Goal: Transaction & Acquisition: Purchase product/service

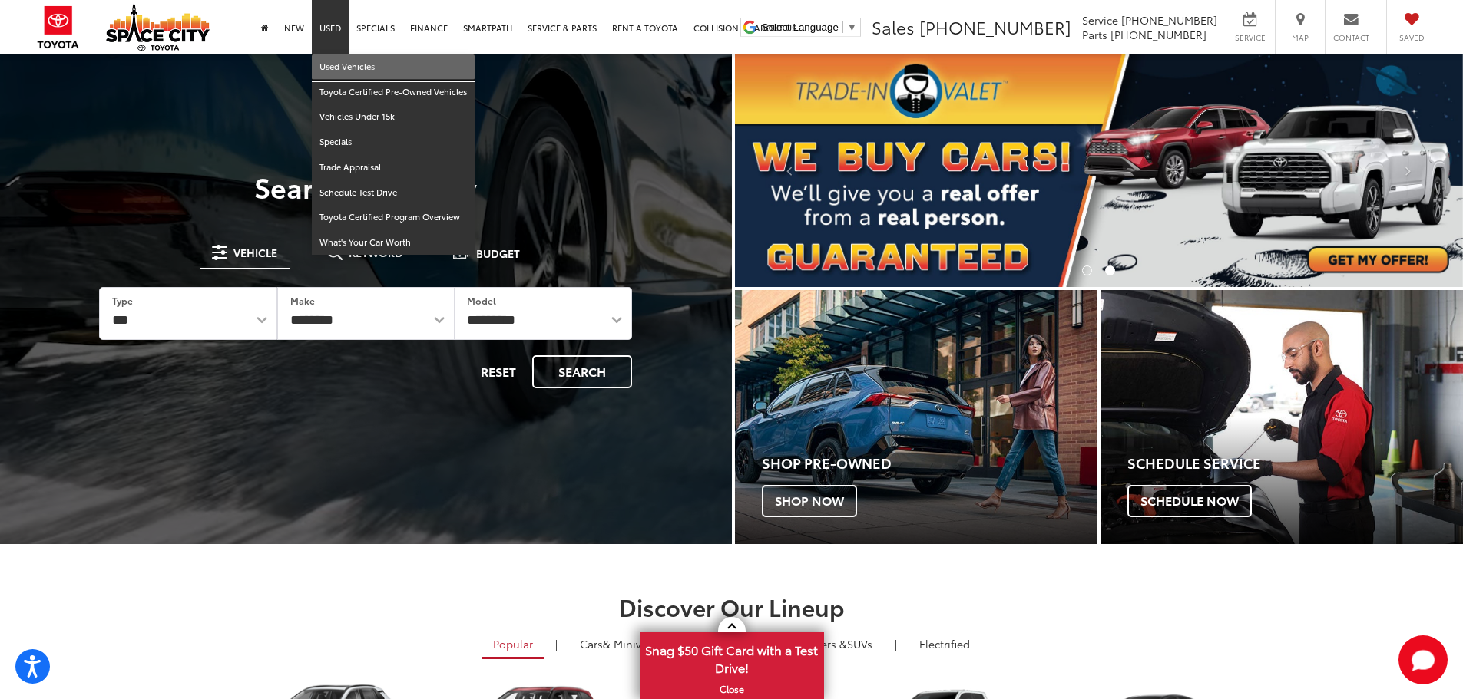
click at [355, 73] on link "Used Vehicles" at bounding box center [393, 67] width 163 height 25
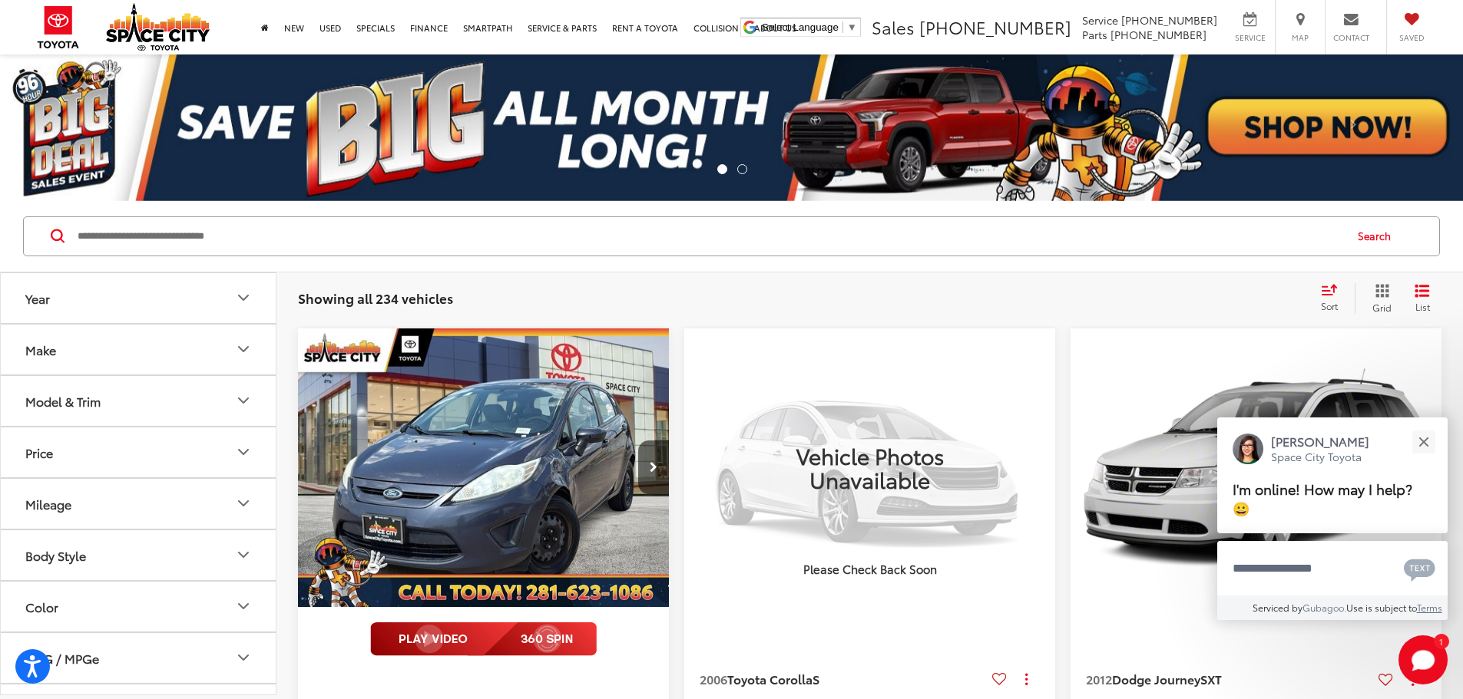
click at [1321, 291] on icon "Select sort value" at bounding box center [1329, 290] width 17 height 12
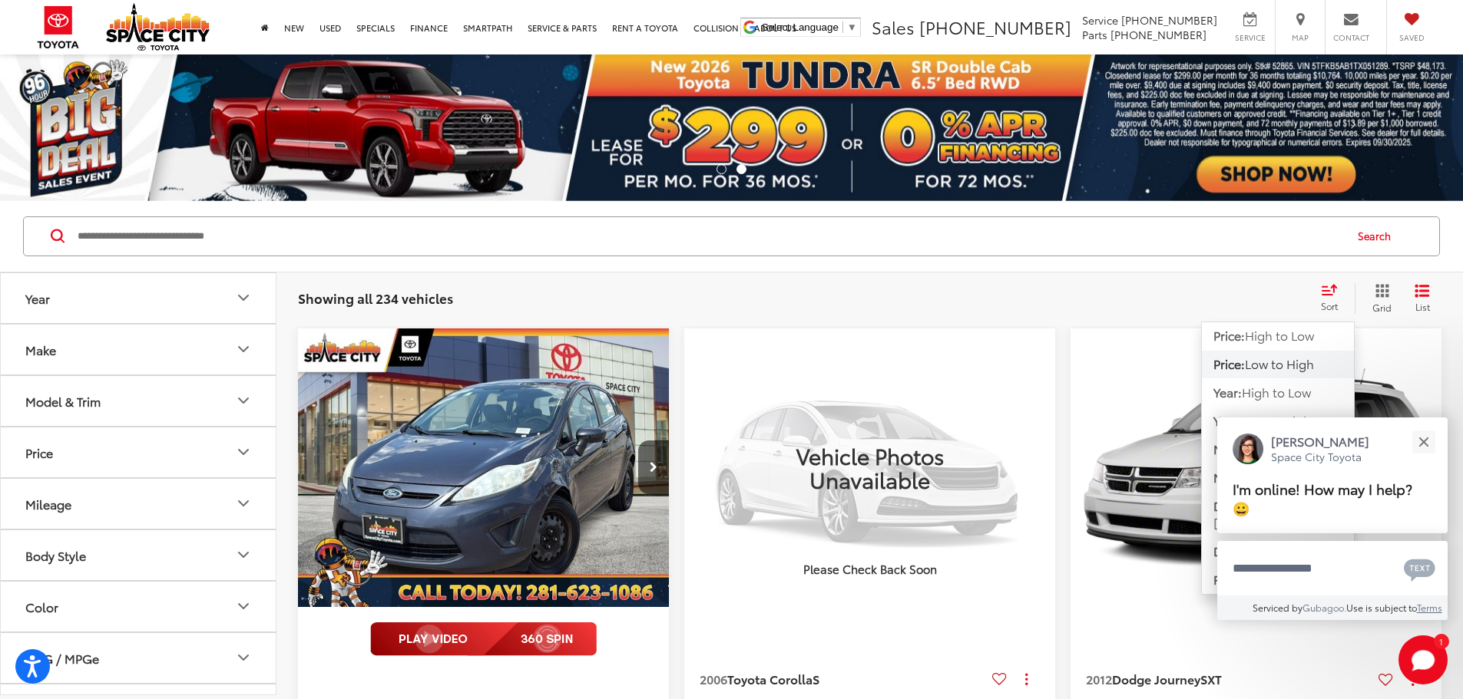
click at [1274, 360] on span "Low to High" at bounding box center [1279, 364] width 69 height 18
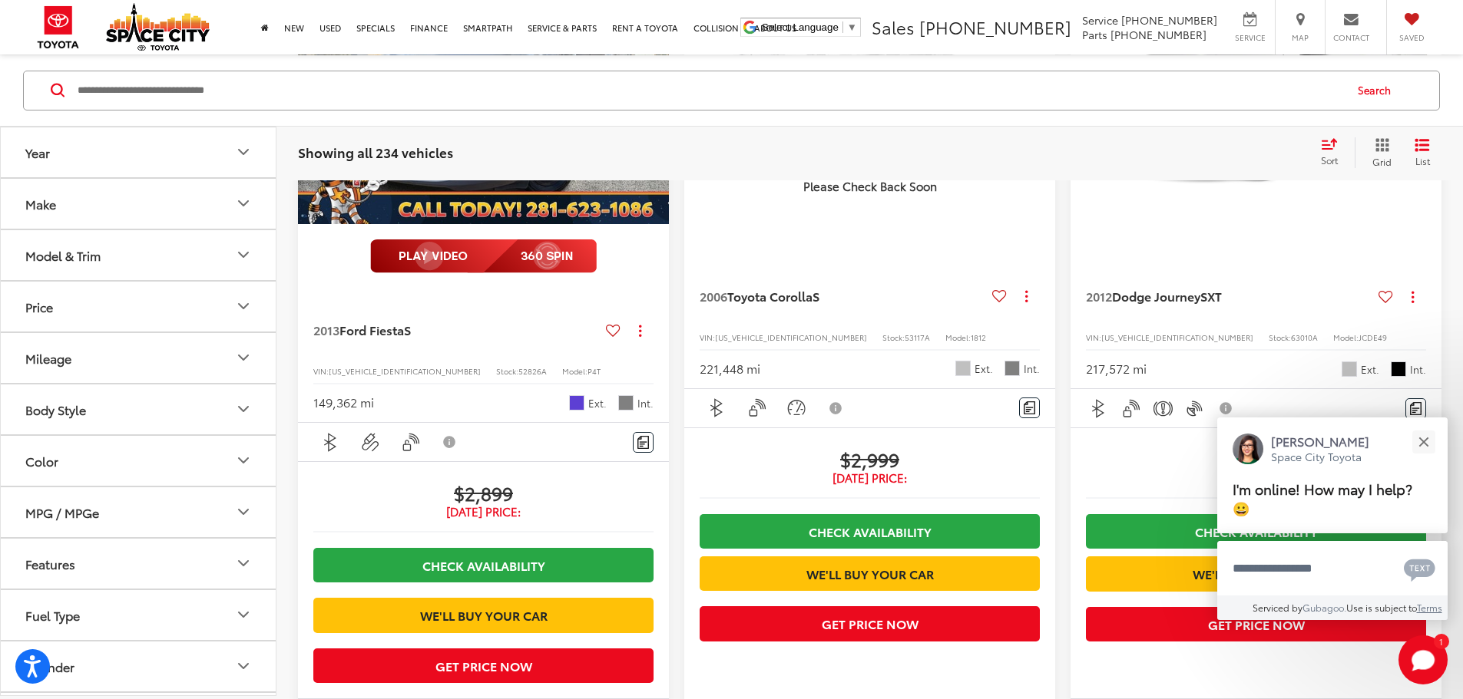
scroll to position [384, 0]
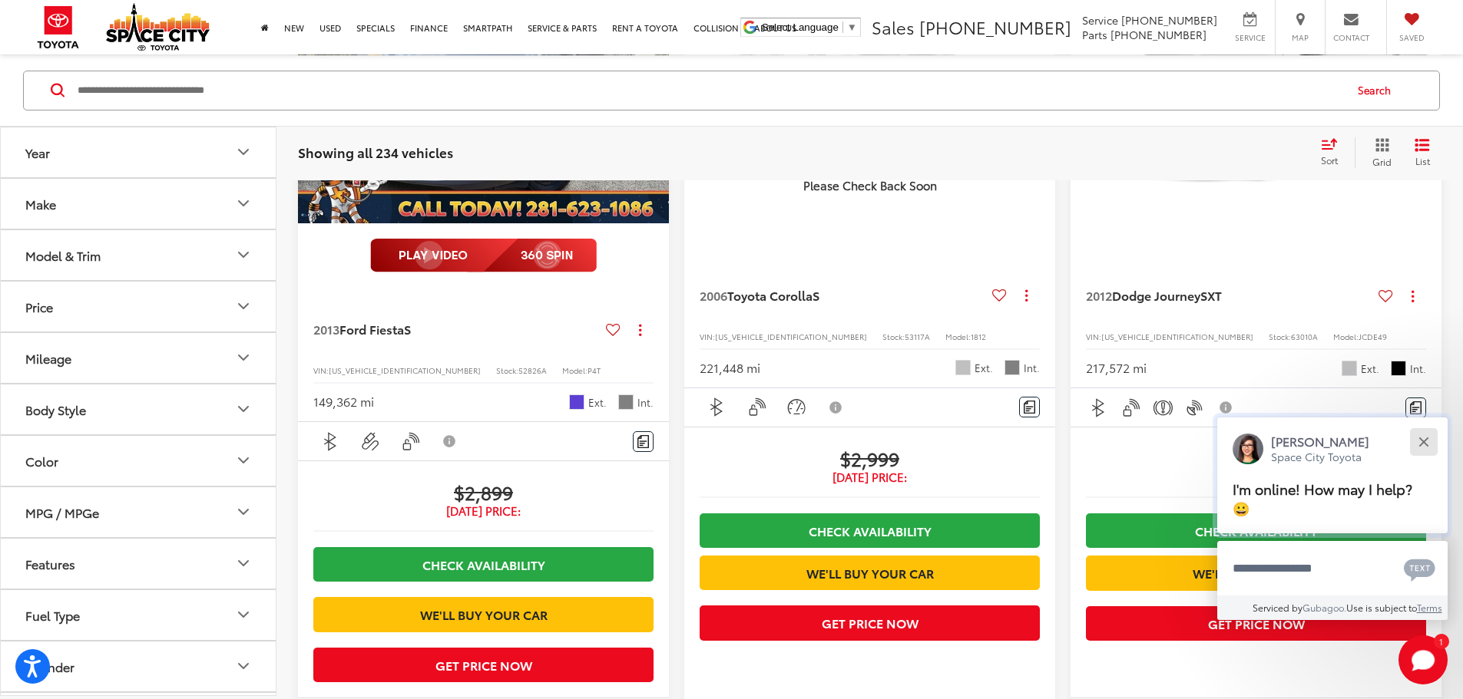
click at [1424, 437] on button "Close" at bounding box center [1423, 441] width 33 height 33
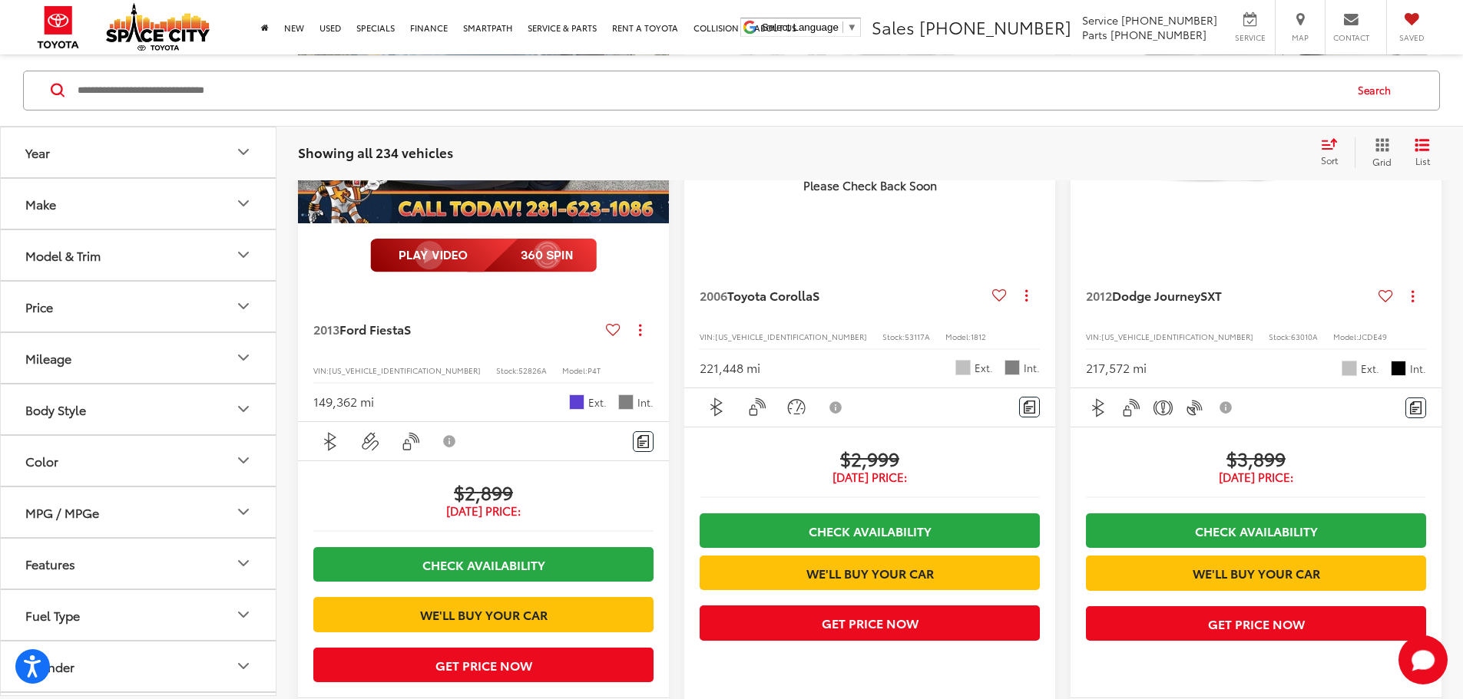
click at [298, 103] on input "Search by Make, Model, or Keyword" at bounding box center [709, 89] width 1267 height 37
click at [1394, 87] on button "Search" at bounding box center [1378, 90] width 70 height 38
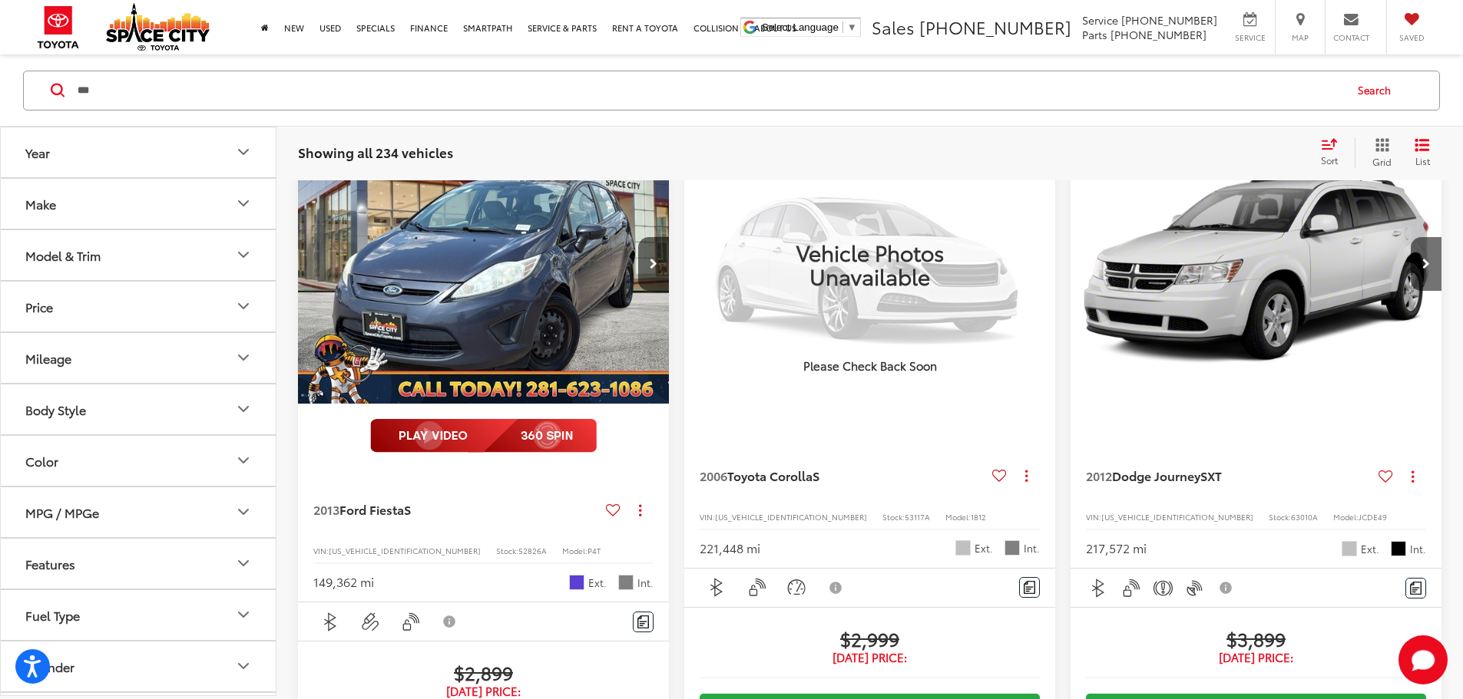
scroll to position [147, 0]
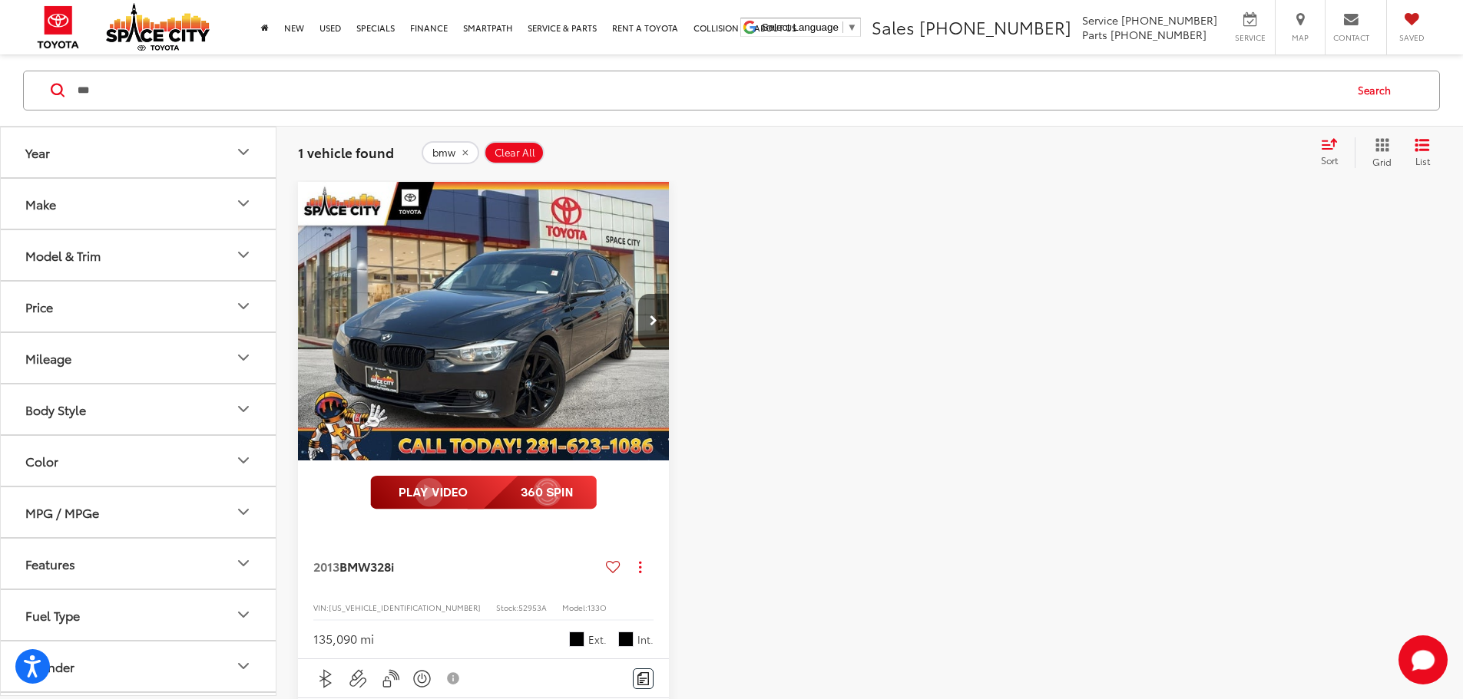
click at [553, 79] on input "***" at bounding box center [709, 89] width 1267 height 37
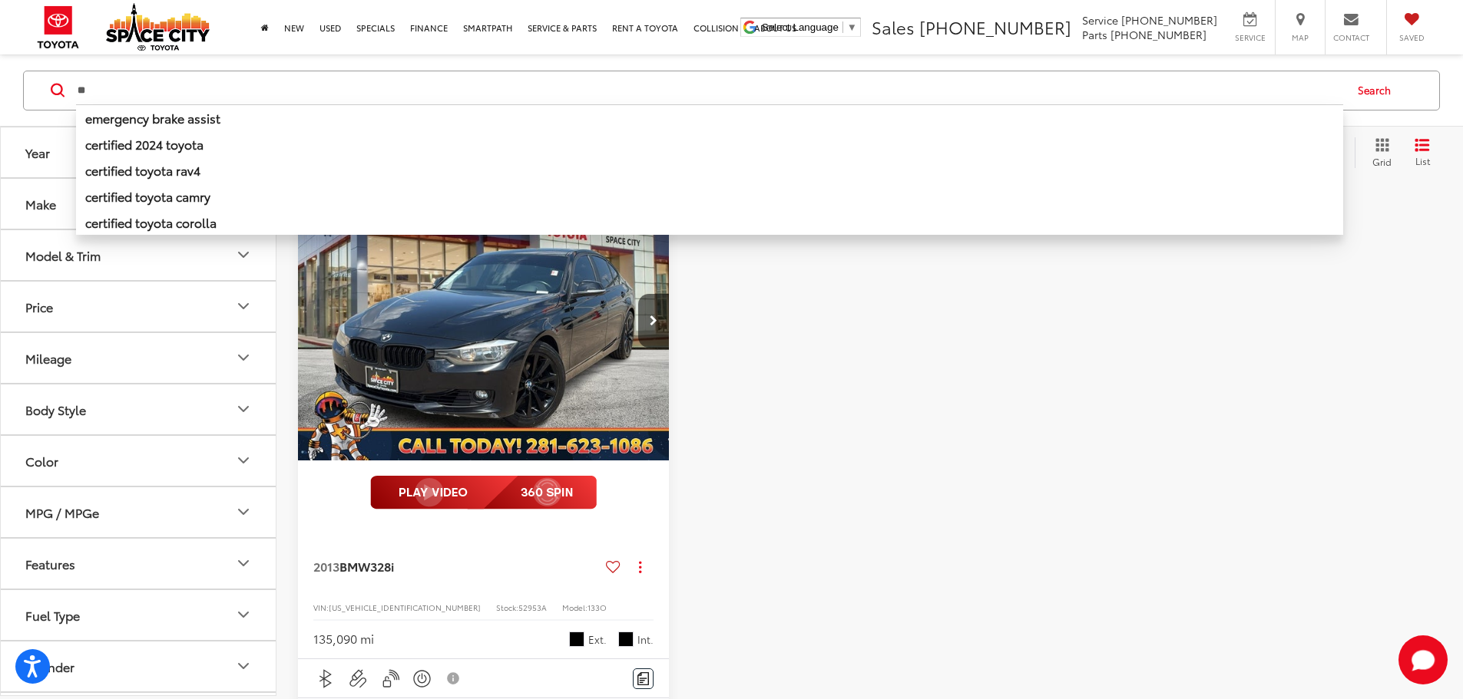
type input "*"
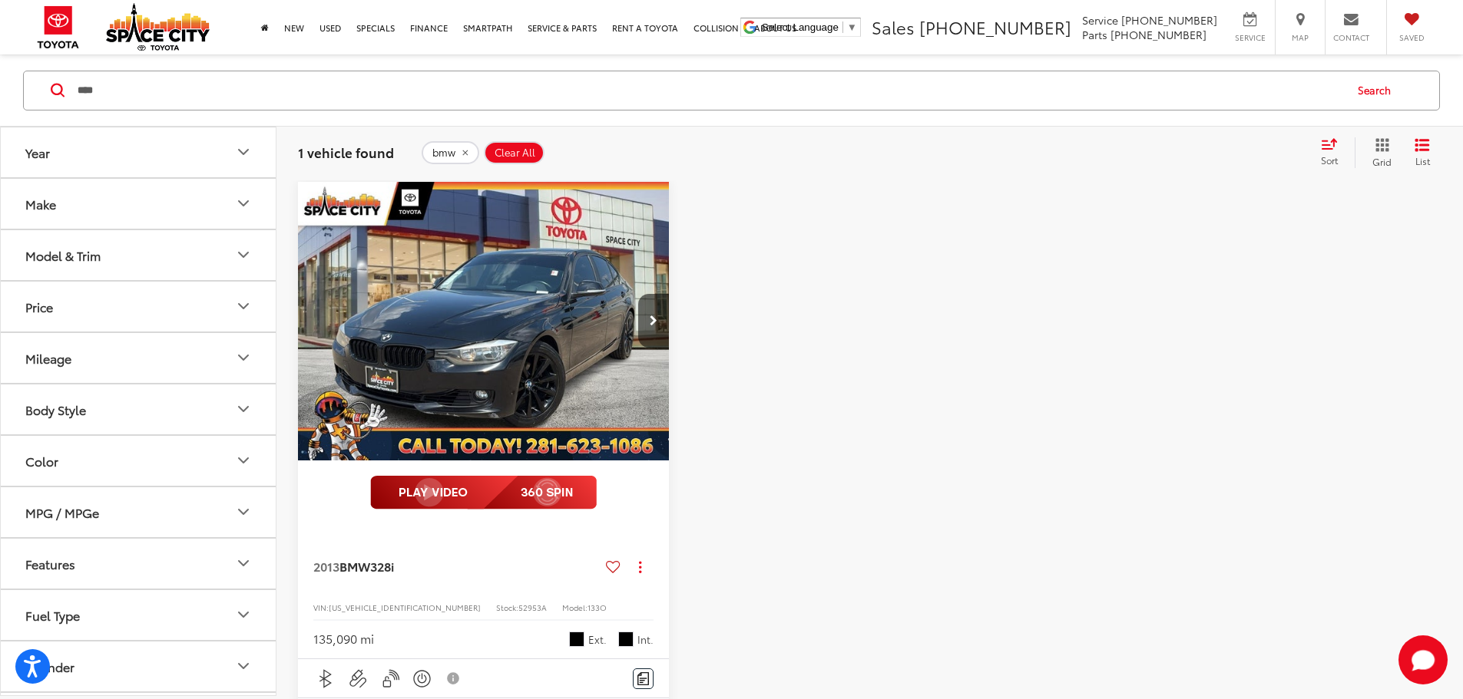
type input "****"
click at [1377, 94] on button "Search" at bounding box center [1378, 90] width 70 height 38
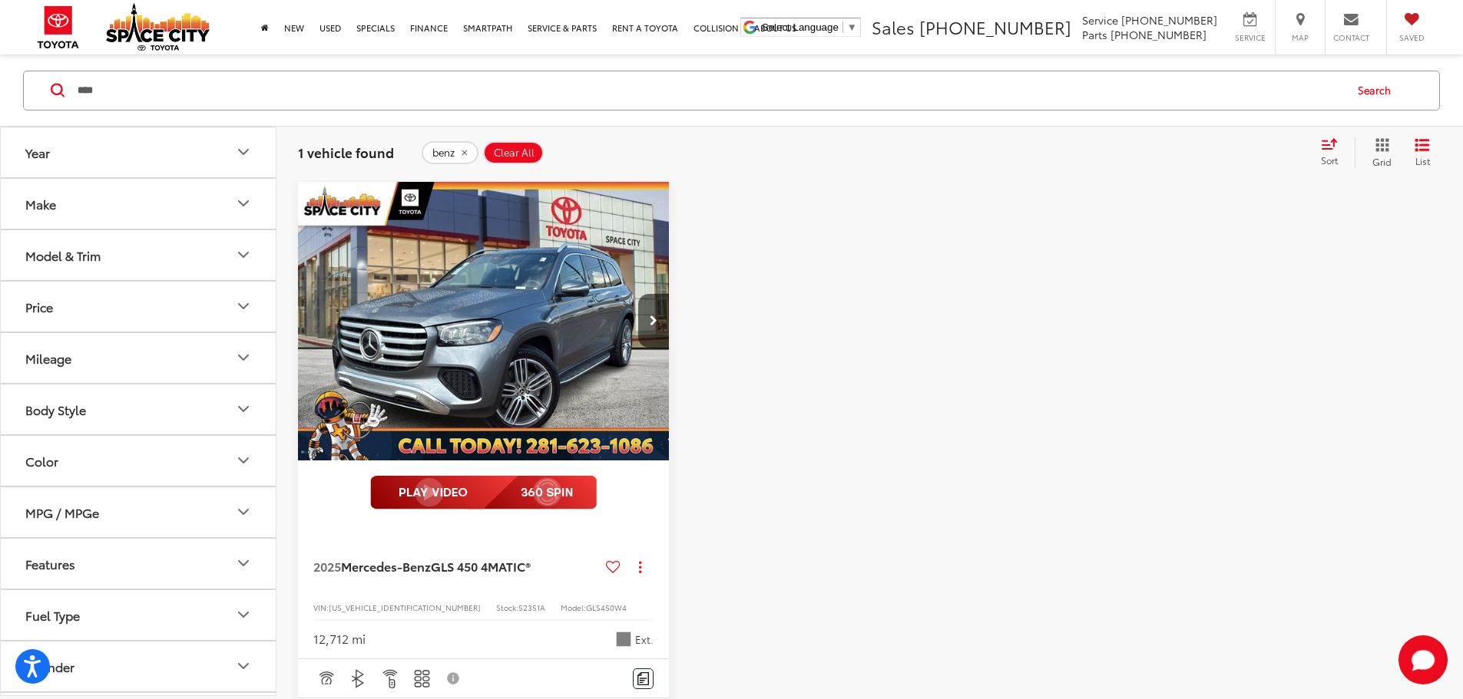
click at [40, 201] on div "Make" at bounding box center [40, 203] width 31 height 15
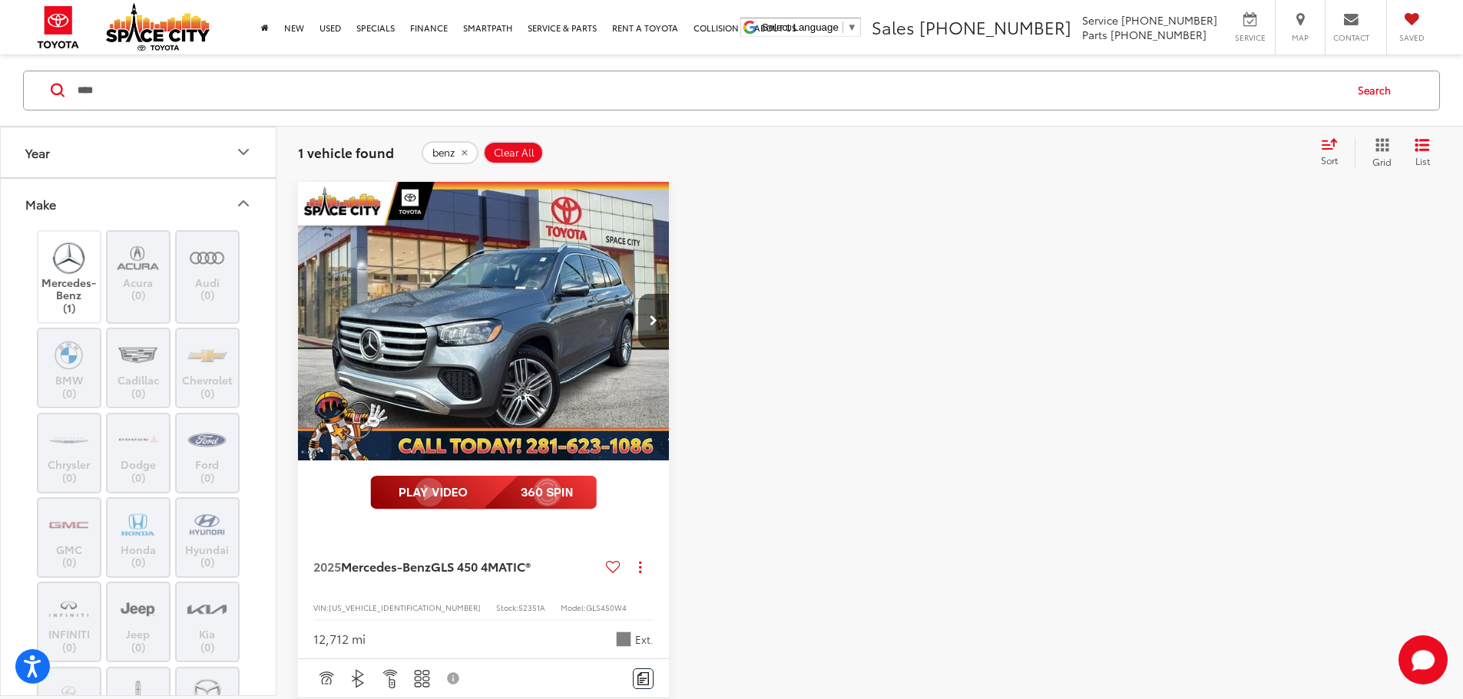
drag, startPoint x: 124, startPoint y: 106, endPoint x: 68, endPoint y: 104, distance: 56.1
click at [68, 104] on div "**** **** Search" at bounding box center [731, 90] width 1416 height 40
click at [38, 207] on div "Make" at bounding box center [40, 203] width 31 height 15
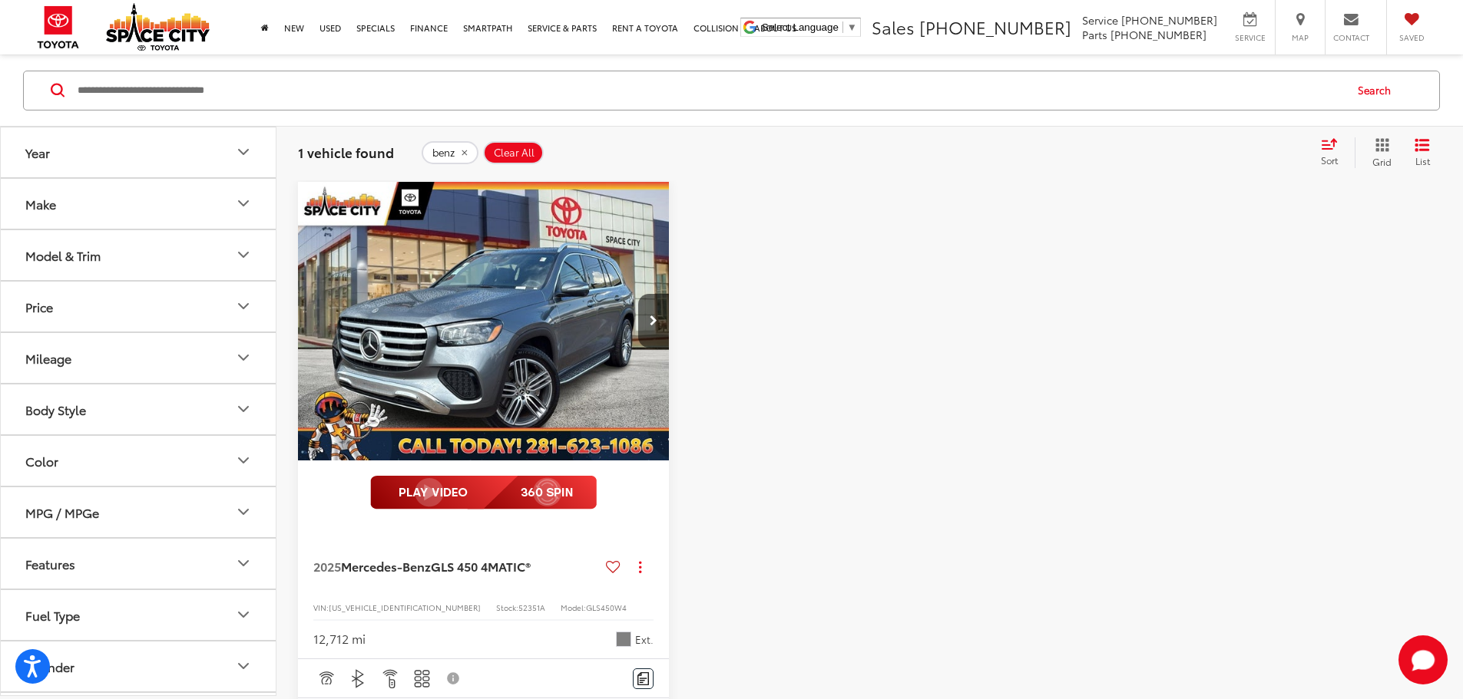
click at [38, 205] on div "Make" at bounding box center [40, 203] width 31 height 15
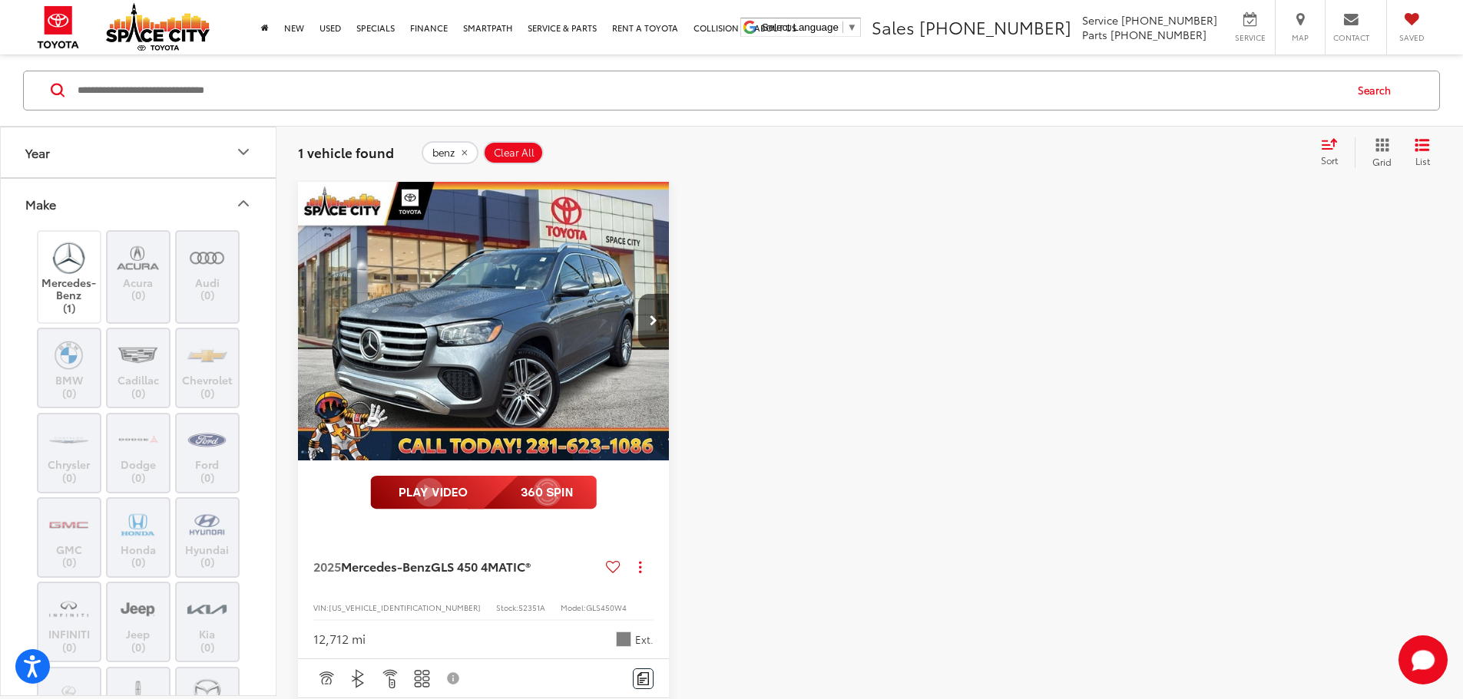
click at [38, 205] on div "Make" at bounding box center [40, 203] width 31 height 15
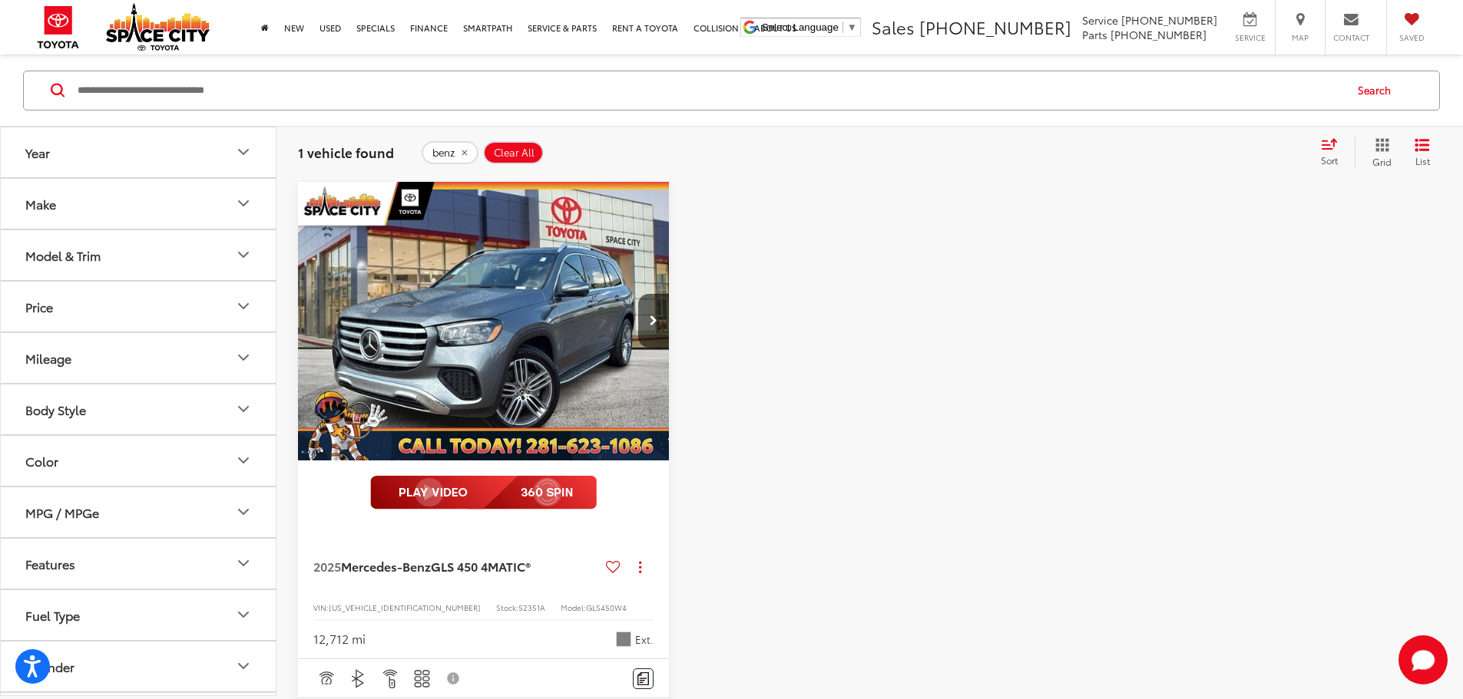
click at [1372, 72] on button "Search" at bounding box center [1378, 90] width 70 height 38
click at [1373, 91] on button "Search" at bounding box center [1378, 90] width 70 height 38
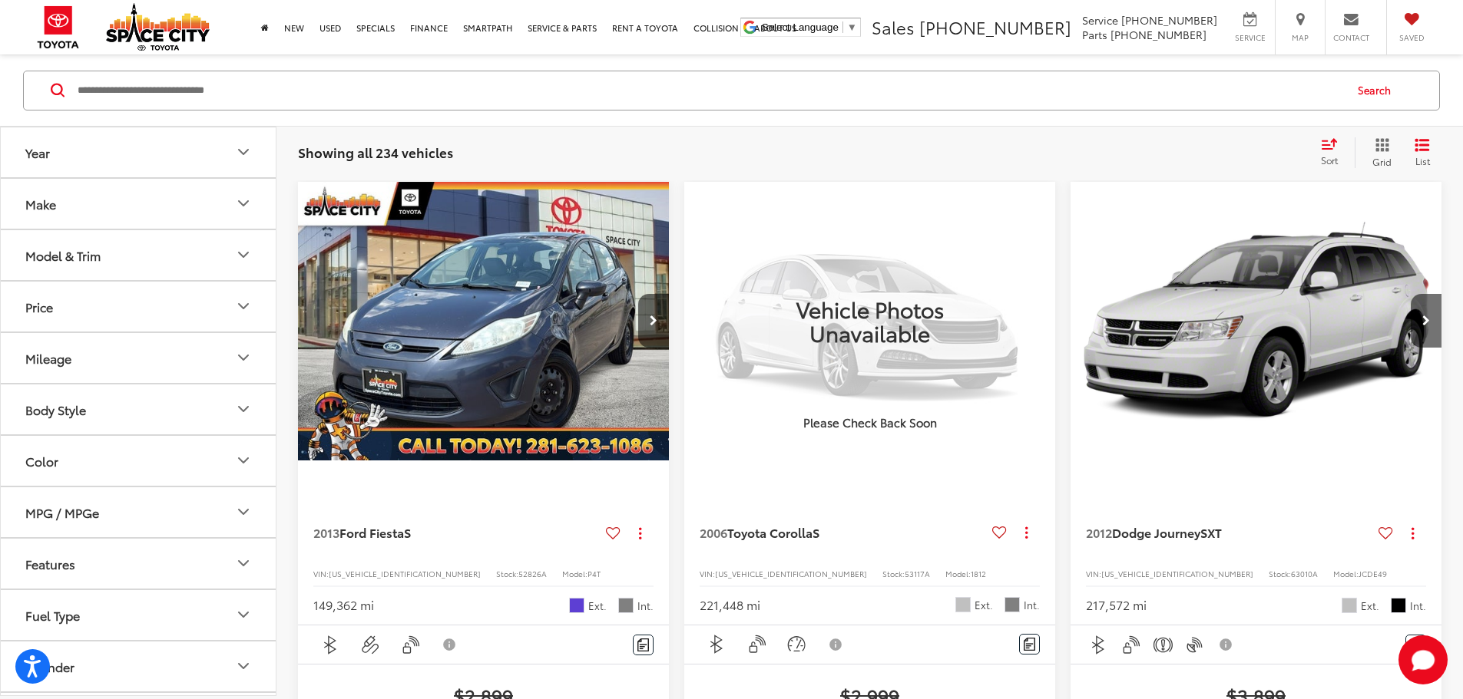
click at [191, 258] on button "Model & Trim" at bounding box center [139, 255] width 276 height 50
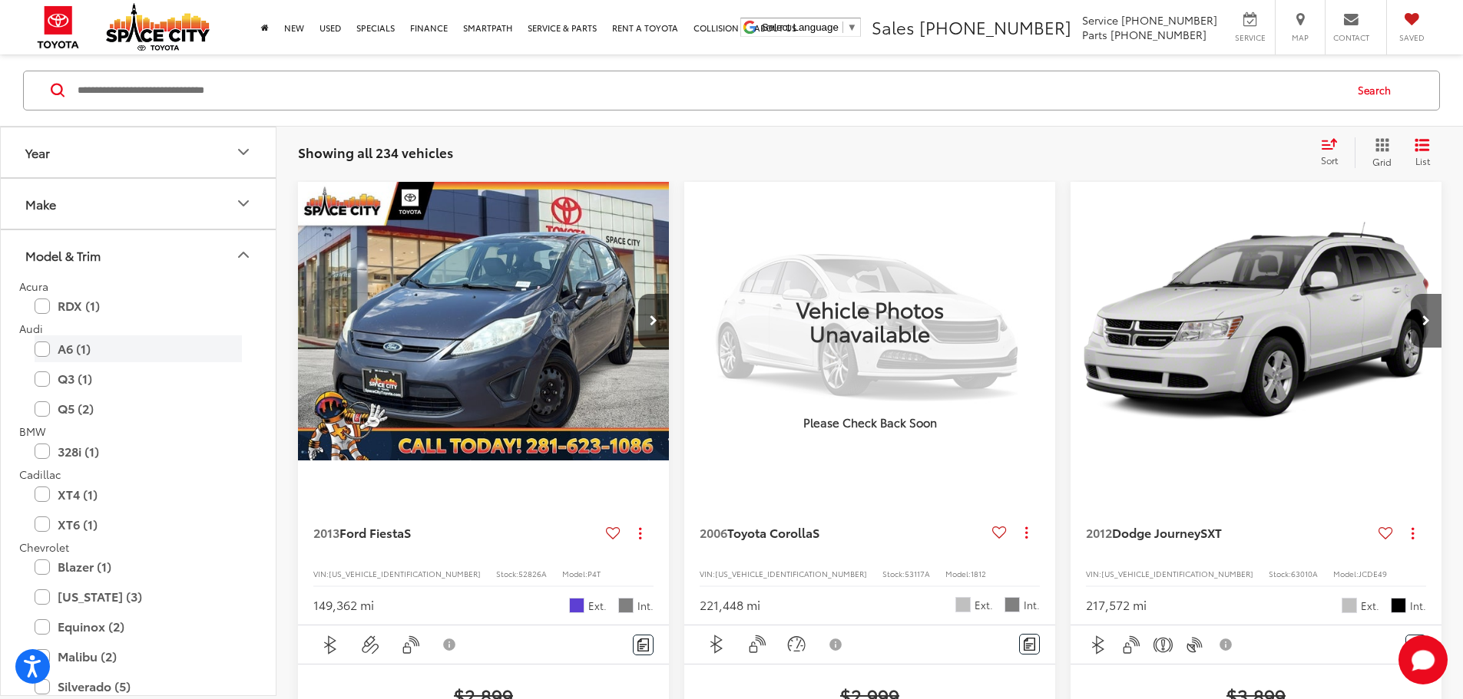
click at [68, 358] on label "A6 (1)" at bounding box center [138, 349] width 207 height 27
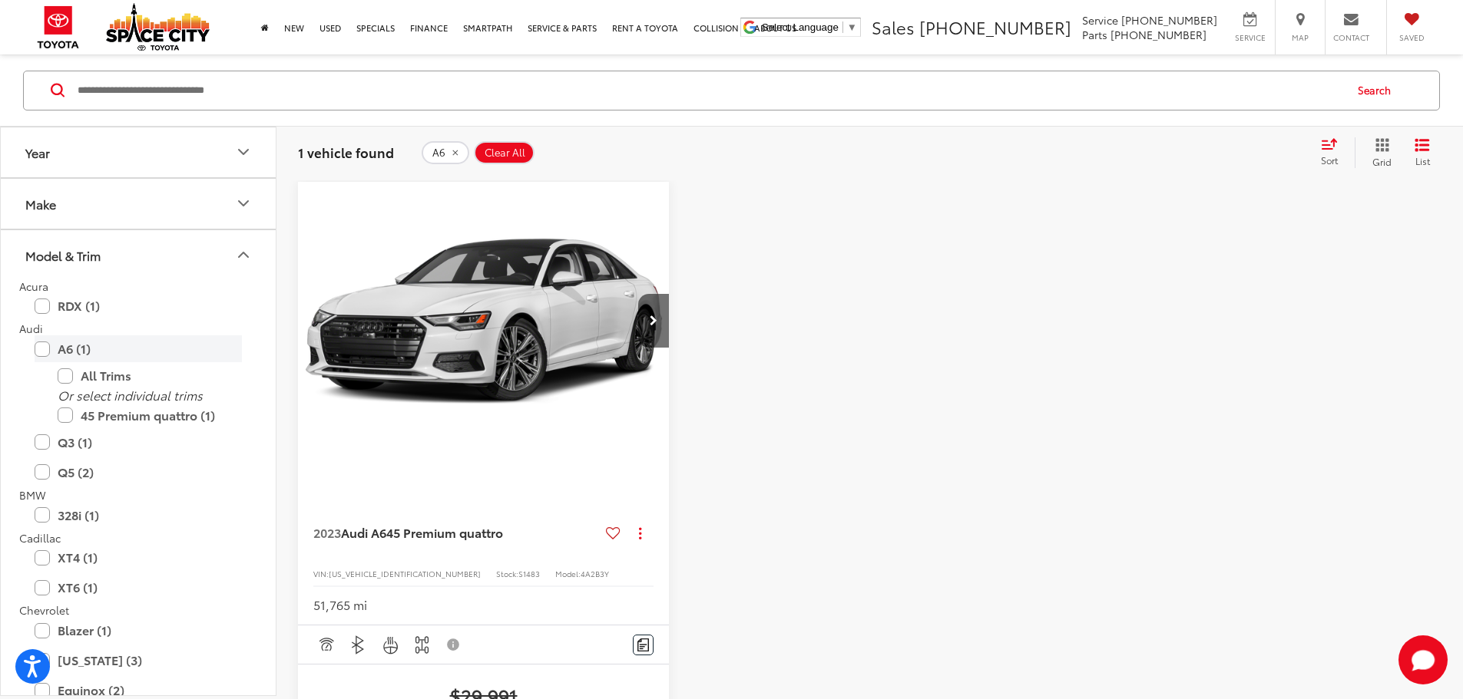
click at [41, 357] on label "A6 (1)" at bounding box center [138, 349] width 207 height 27
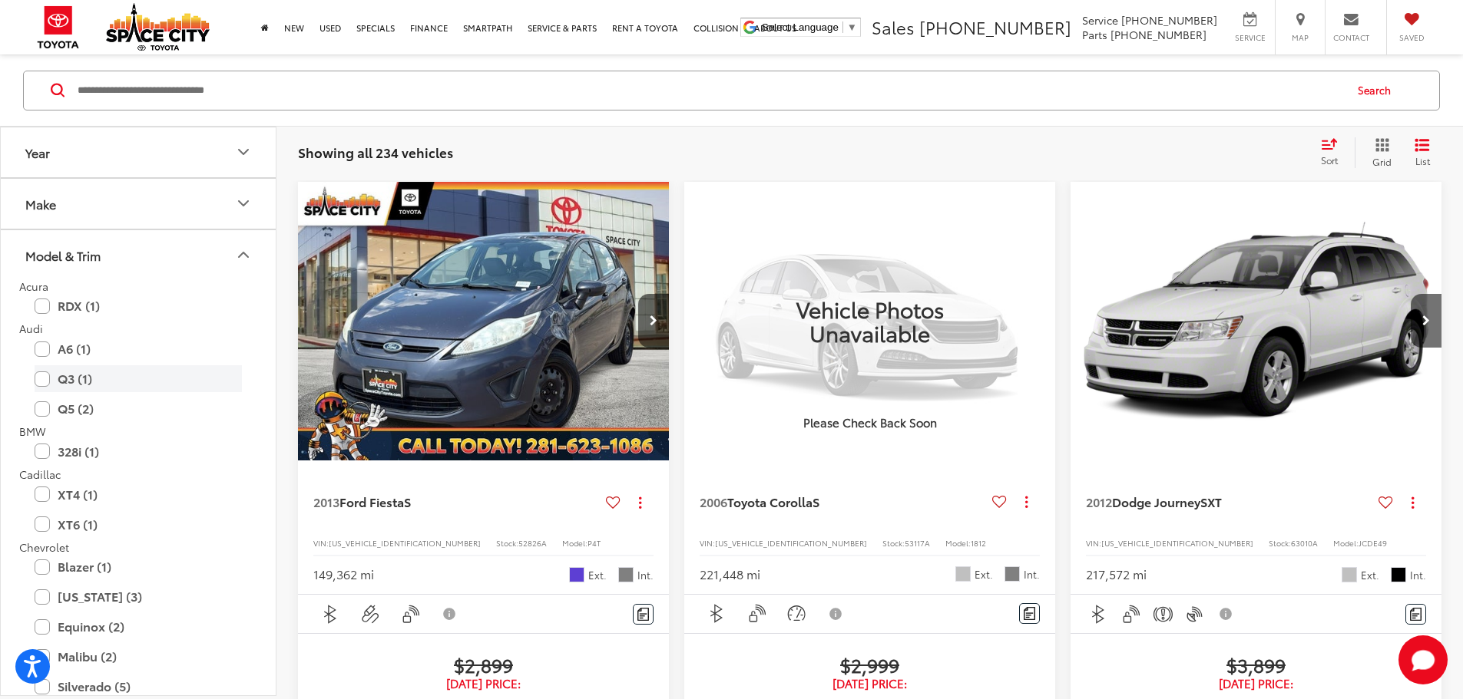
click at [35, 376] on label "Q3 (1)" at bounding box center [138, 378] width 207 height 27
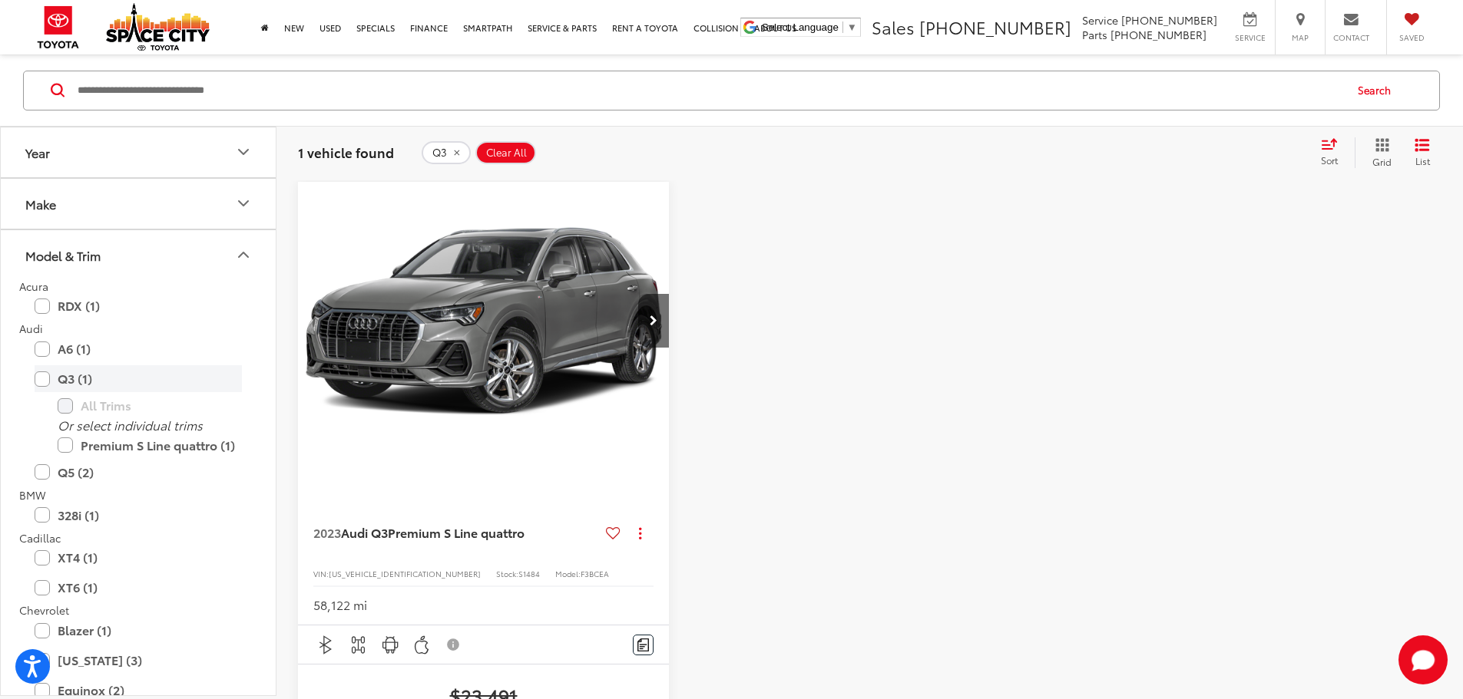
click at [38, 375] on label "Q3 (1)" at bounding box center [138, 378] width 207 height 27
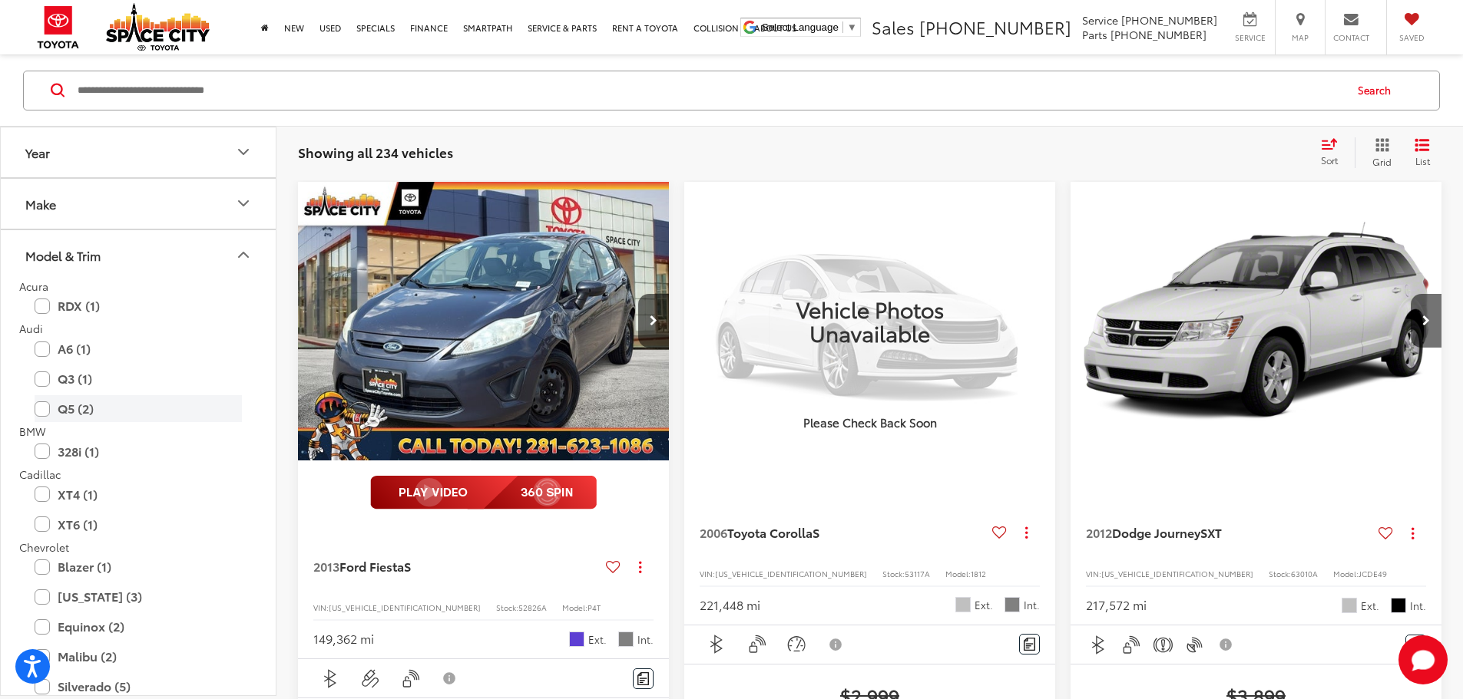
click at [44, 415] on label "Q5 (2)" at bounding box center [138, 408] width 207 height 27
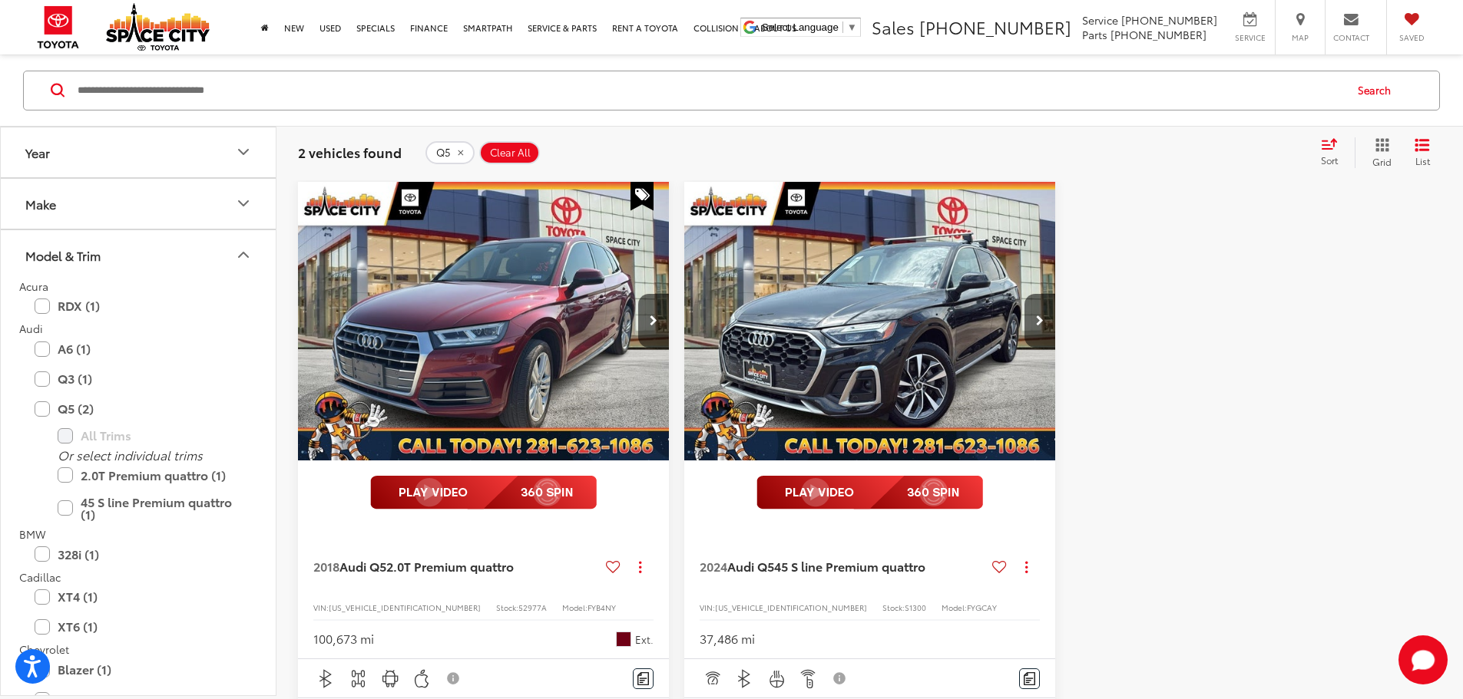
click at [31, 415] on div "Q5 (2) All Trims Or select individual trims 2.0T Premium quattro (1) 45 S line …" at bounding box center [138, 461] width 238 height 133
click at [36, 409] on label "Q5 (2)" at bounding box center [138, 408] width 207 height 27
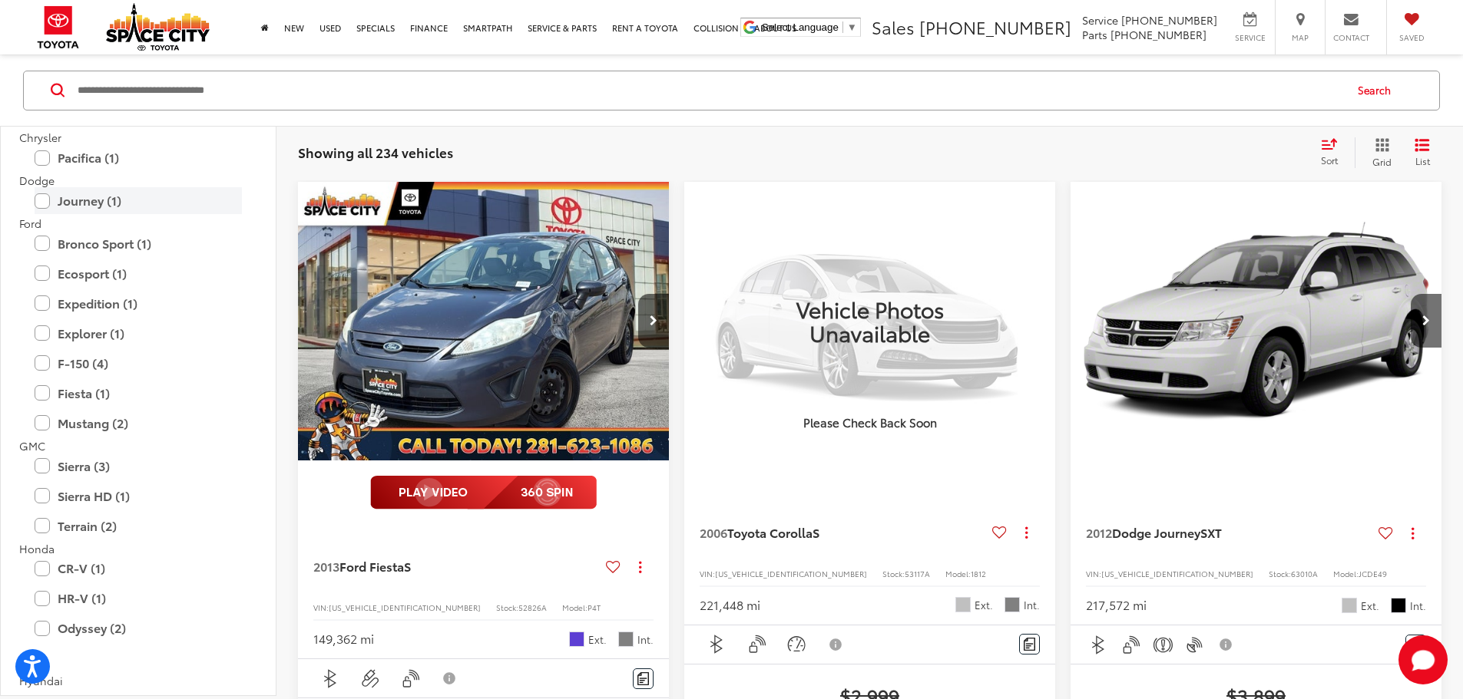
scroll to position [768, 0]
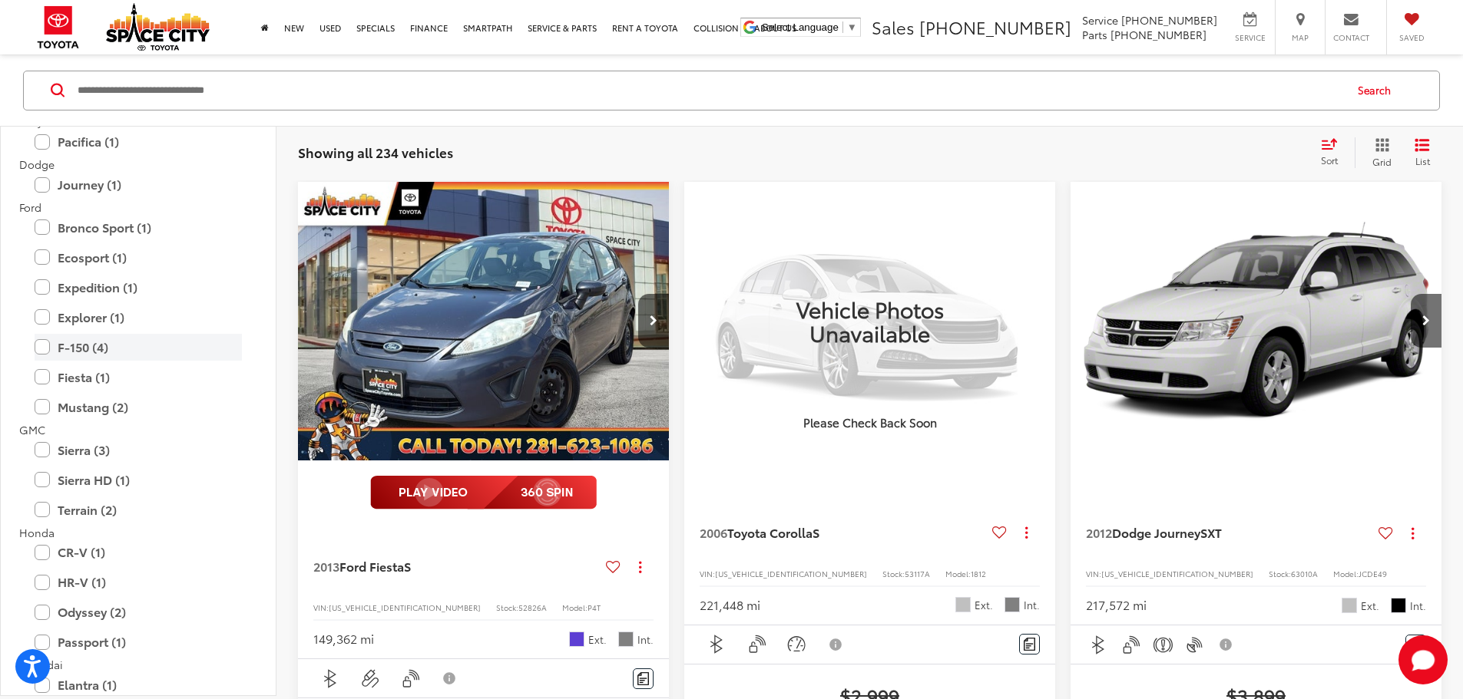
click at [40, 350] on label "F-150 (4)" at bounding box center [138, 346] width 207 height 27
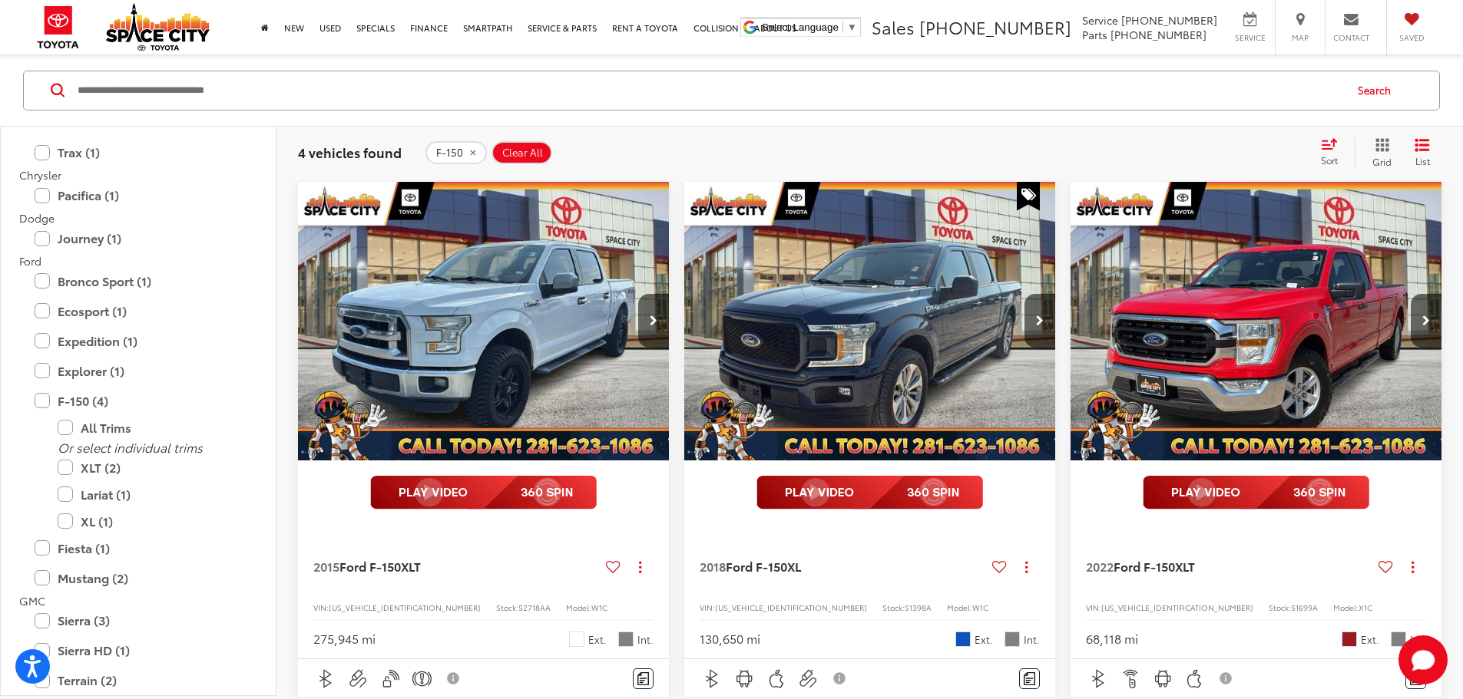
scroll to position [727, 0]
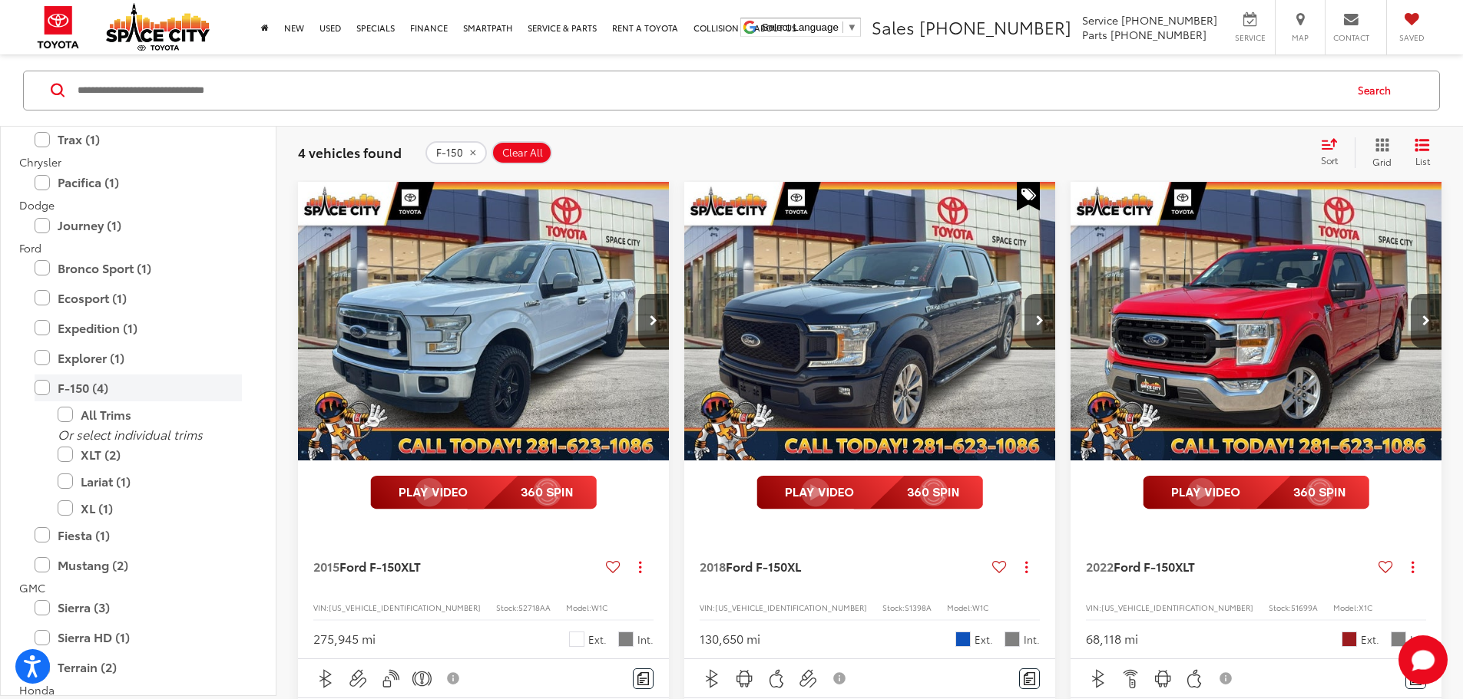
click at [43, 392] on label "F-150 (4)" at bounding box center [138, 387] width 207 height 27
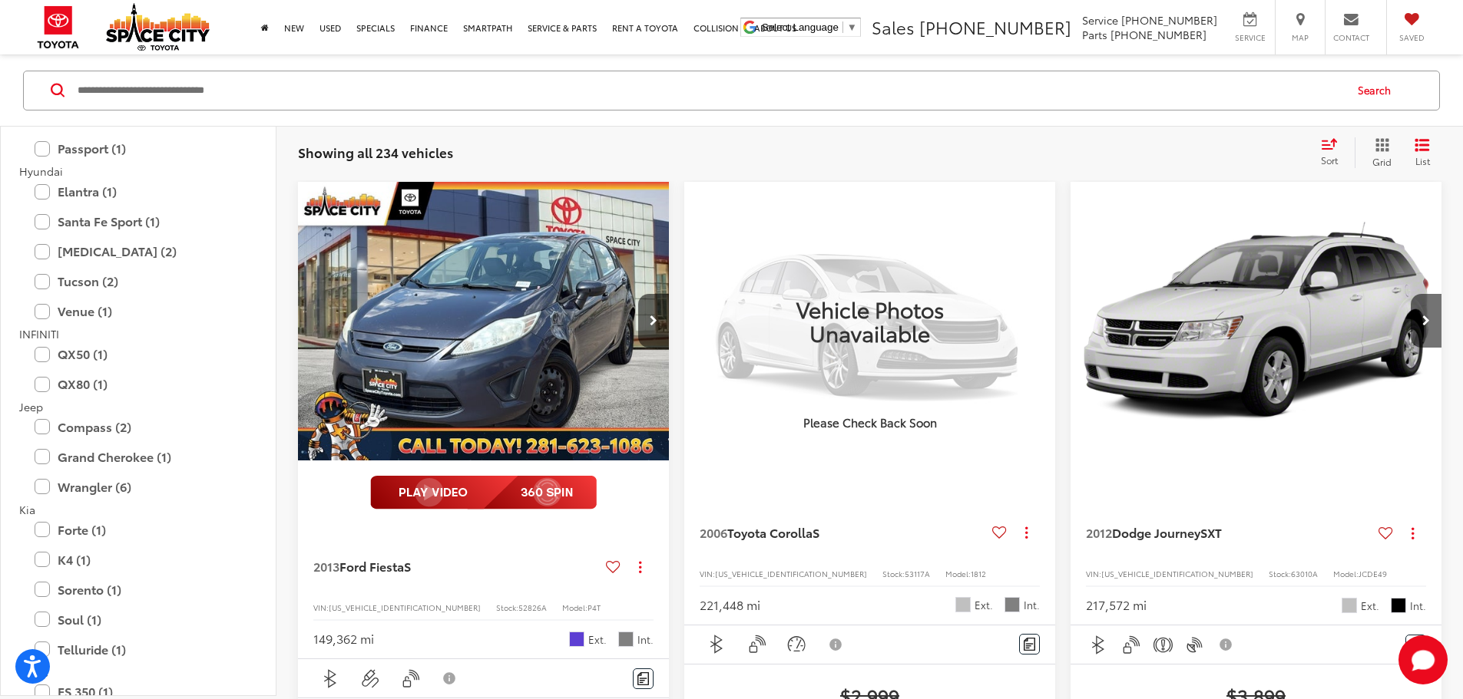
scroll to position [1264, 0]
click at [116, 486] on label "Wrangler (6)" at bounding box center [138, 483] width 207 height 27
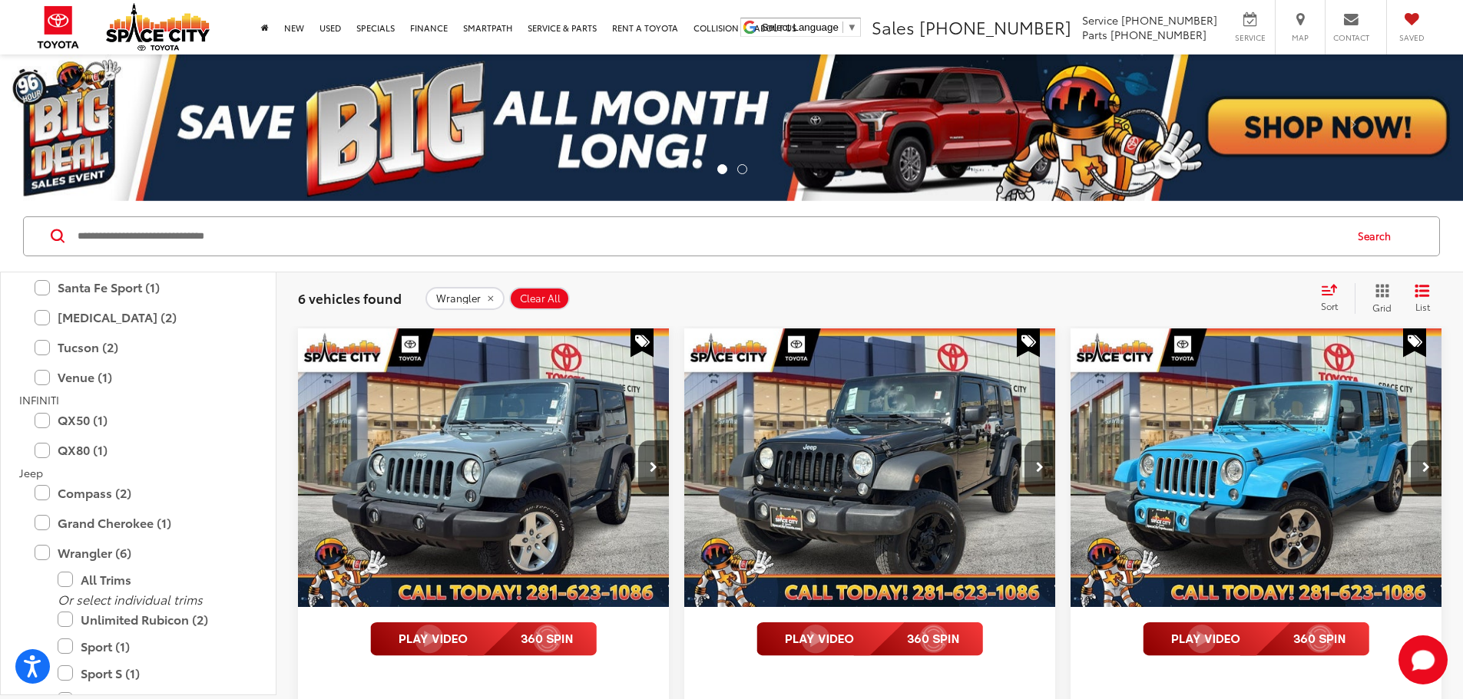
click at [710, 422] on img "2014 Jeep Wrangler Unlimited Rubicon 0" at bounding box center [869, 469] width 373 height 280
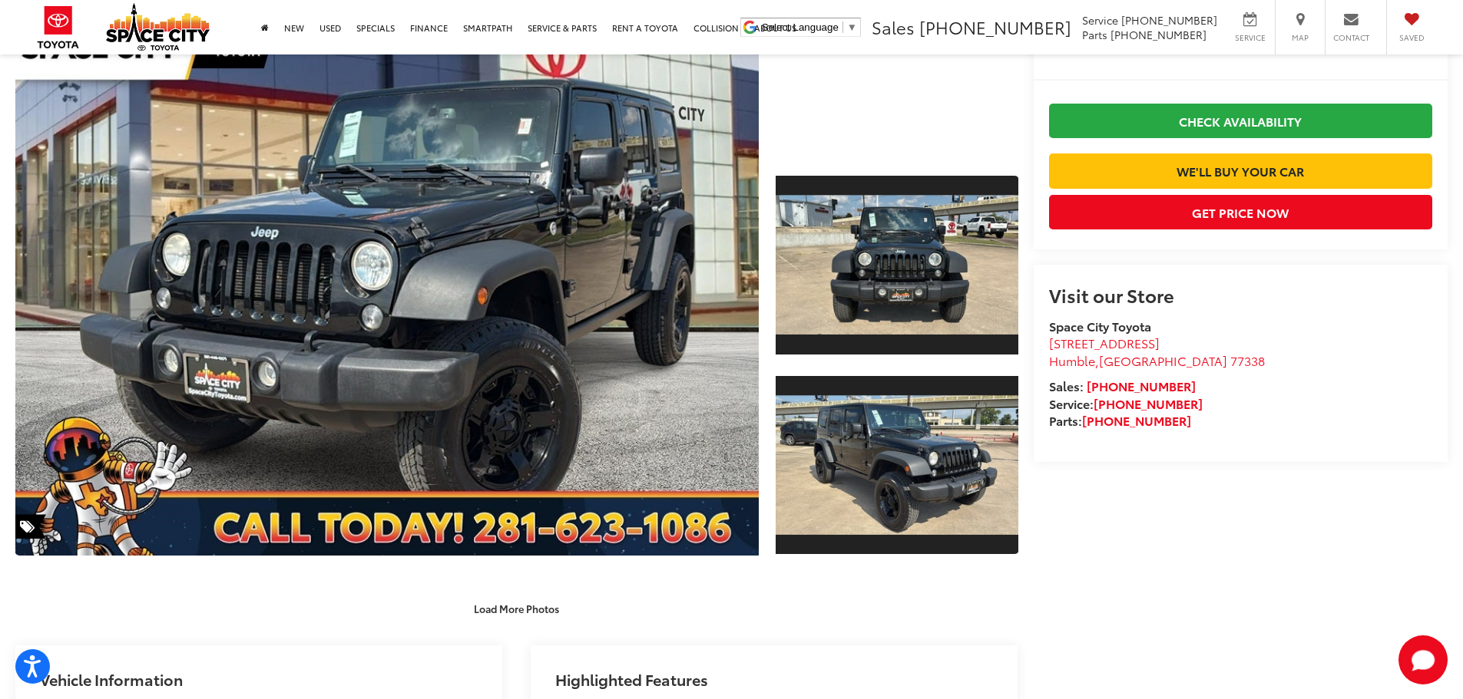
scroll to position [149, 0]
